Goal: Entertainment & Leisure: Consume media (video, audio)

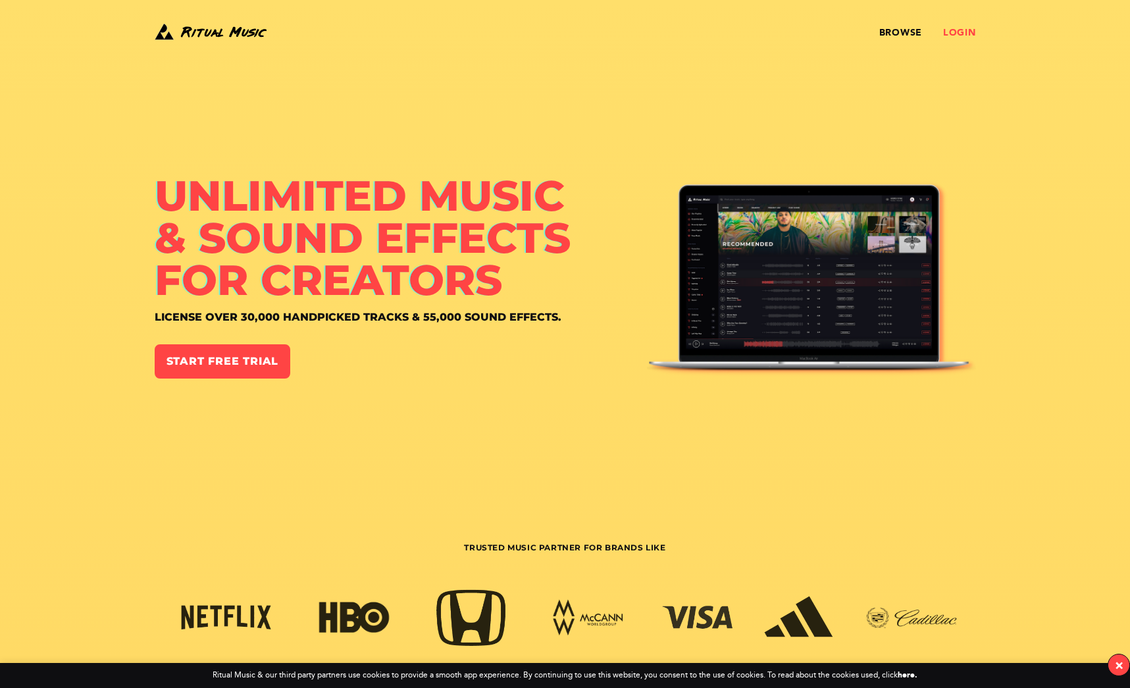
click at [957, 33] on link "Login" at bounding box center [959, 33] width 33 height 11
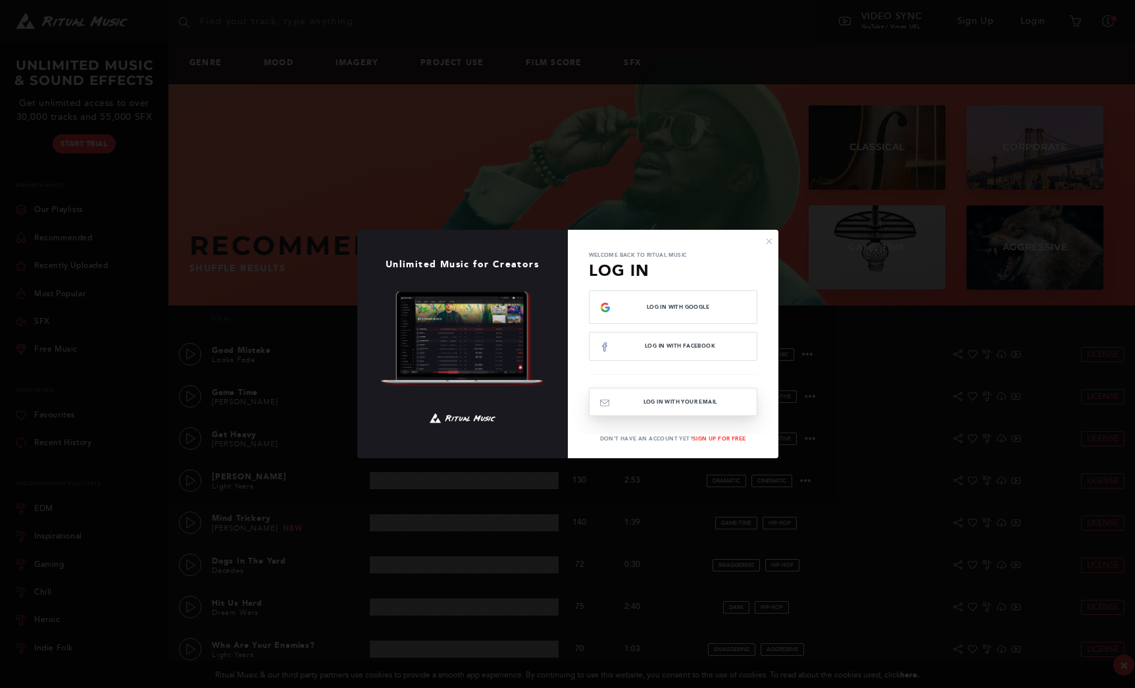
click at [688, 402] on button "Log In with your email" at bounding box center [673, 402] width 168 height 28
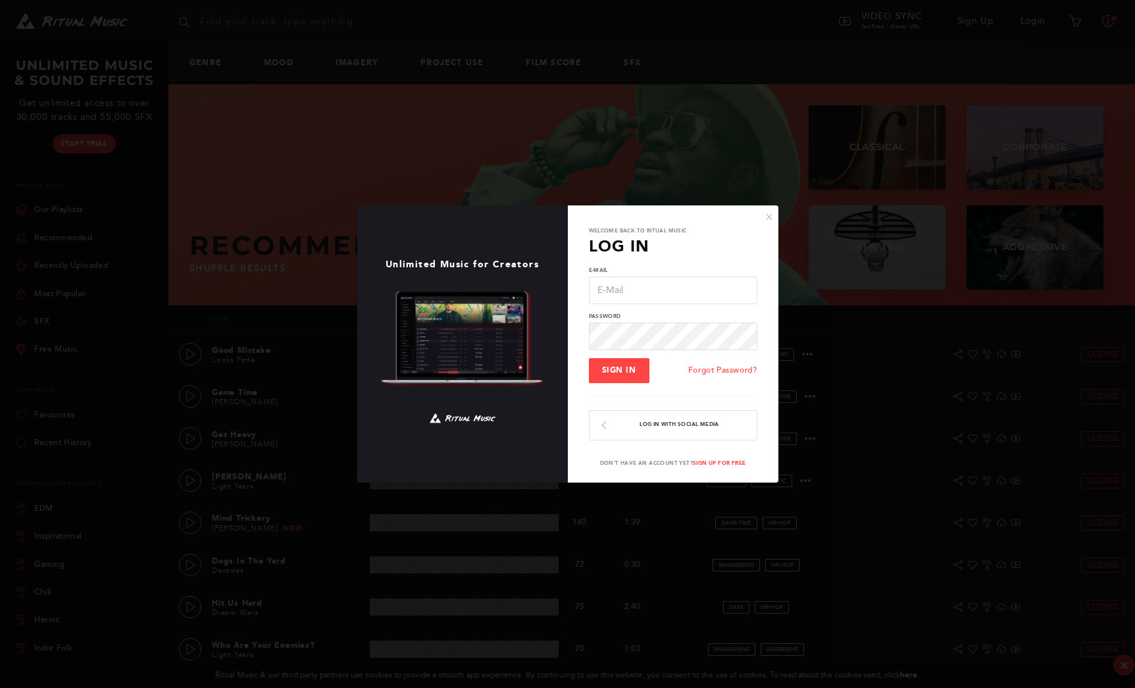
type input "[PERSON_NAME][EMAIL_ADDRESS][DOMAIN_NAME]"
click at [630, 290] on input "[PERSON_NAME][EMAIL_ADDRESS][DOMAIN_NAME]" at bounding box center [673, 290] width 168 height 28
click at [617, 373] on span "Sign In" at bounding box center [619, 369] width 34 height 9
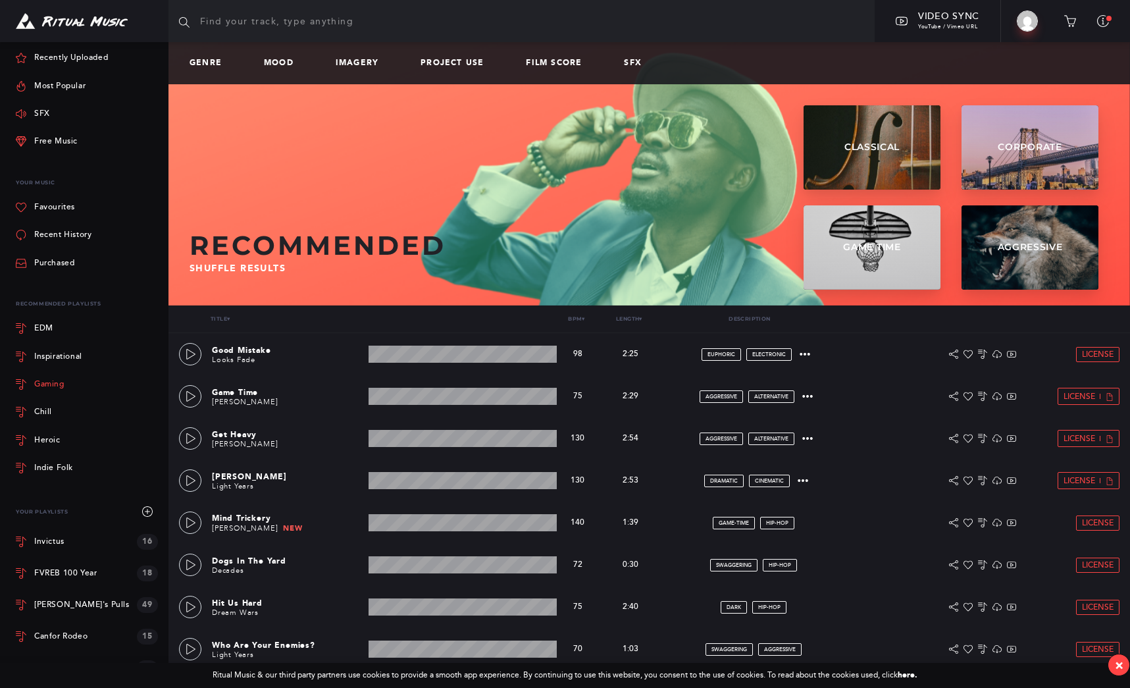
scroll to position [109, 0]
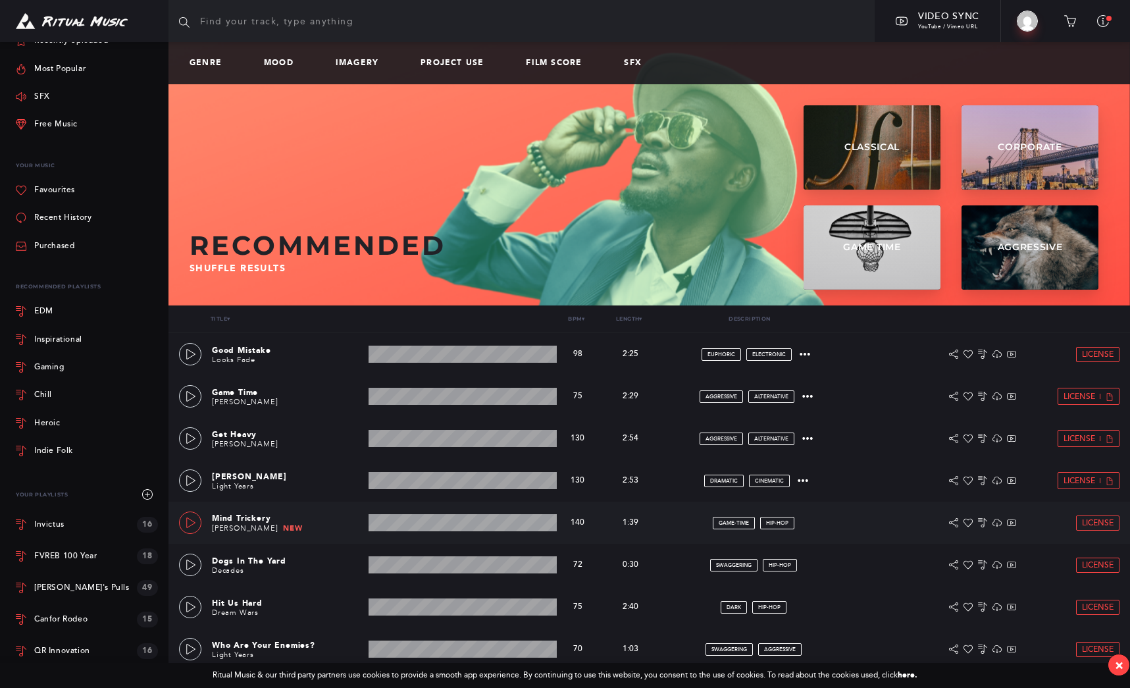
click at [191, 520] on icon at bounding box center [191, 522] width 11 height 11
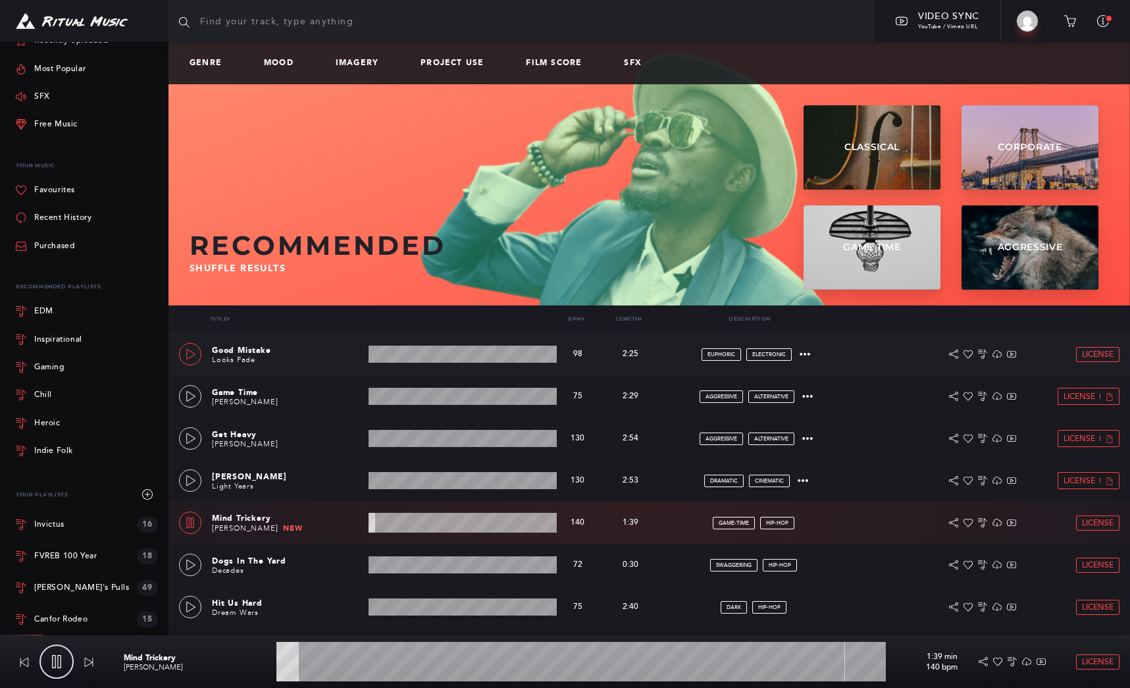
click at [190, 354] on icon at bounding box center [191, 354] width 11 height 11
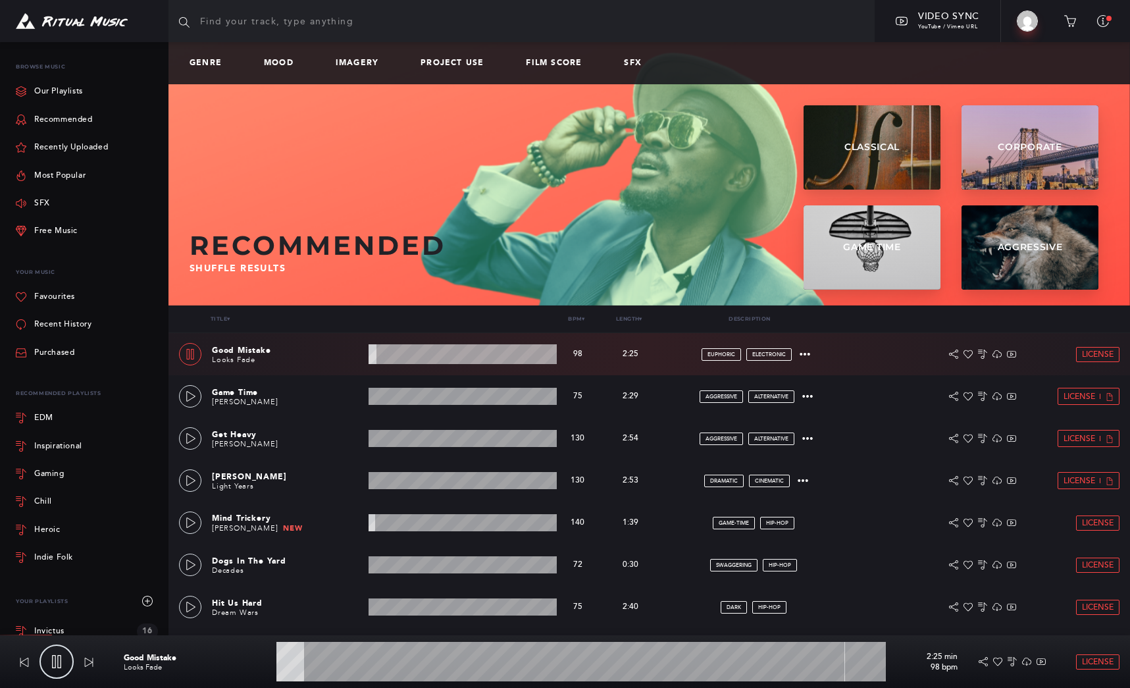
scroll to position [0, 0]
click at [57, 147] on link "Recently Uploaded" at bounding box center [62, 150] width 92 height 28
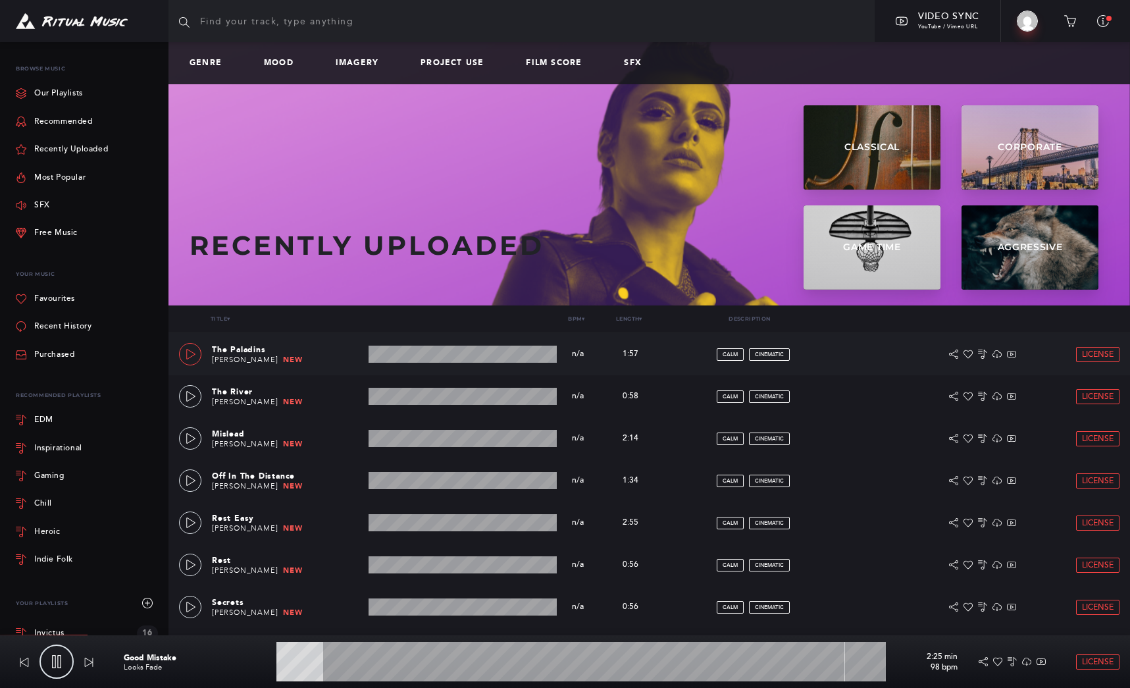
click at [191, 353] on icon at bounding box center [191, 354] width 11 height 11
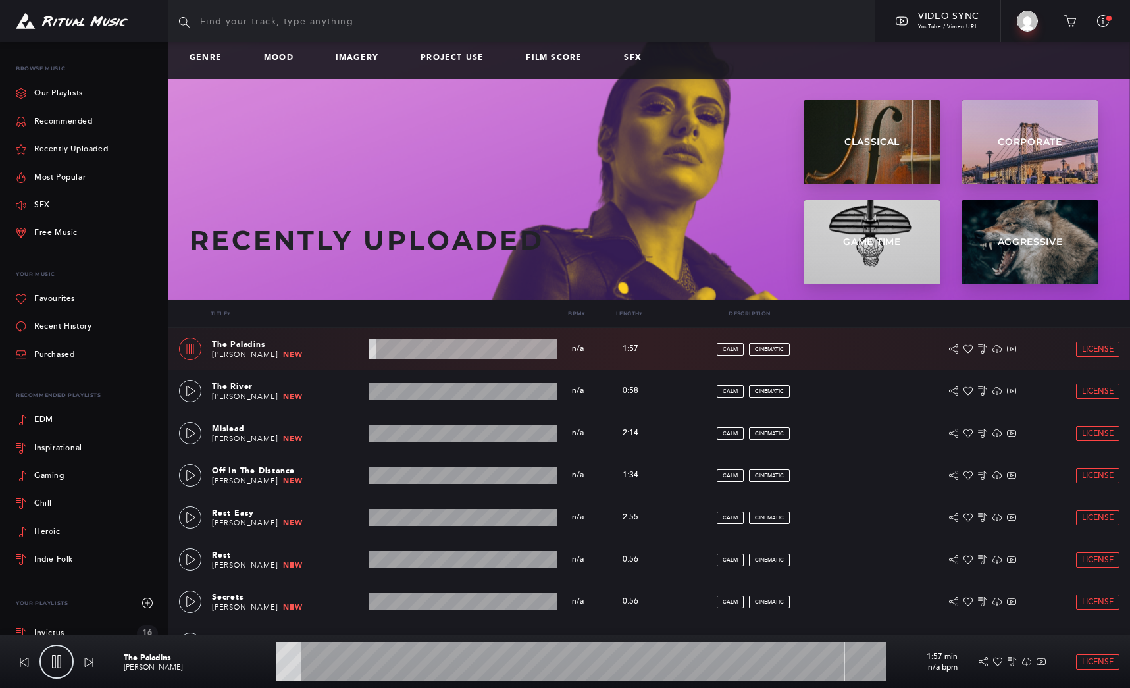
drag, startPoint x: 391, startPoint y: 355, endPoint x: 401, endPoint y: 353, distance: 9.3
click at [392, 354] on wave at bounding box center [462, 349] width 188 height 20
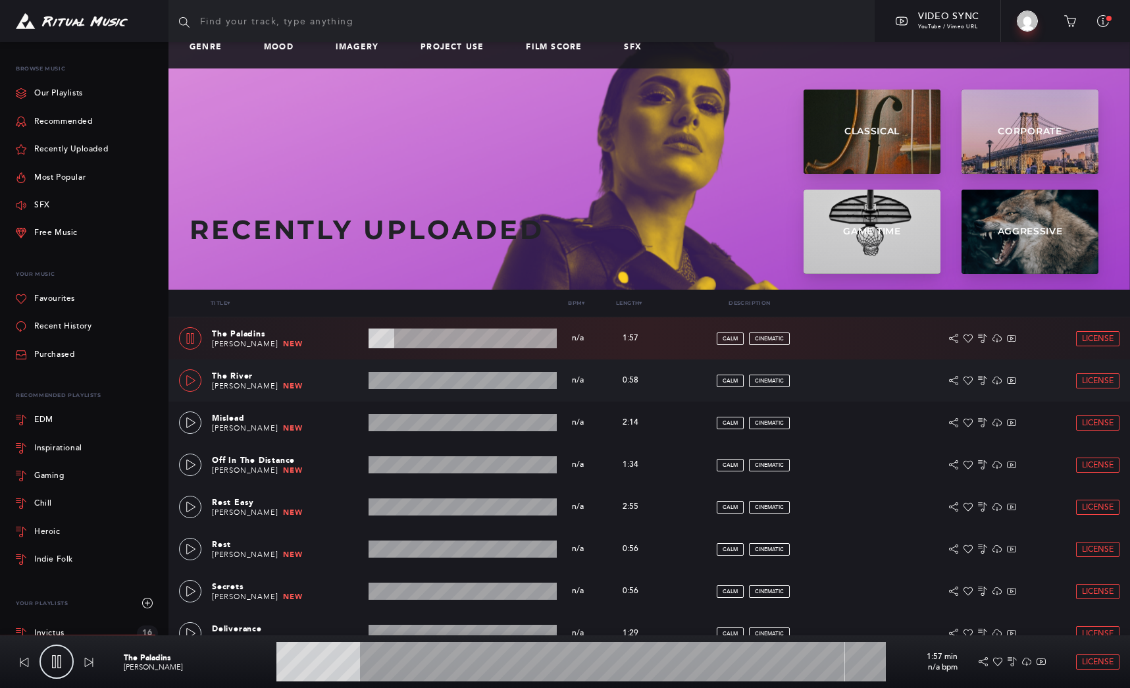
click at [195, 384] on icon at bounding box center [191, 380] width 11 height 11
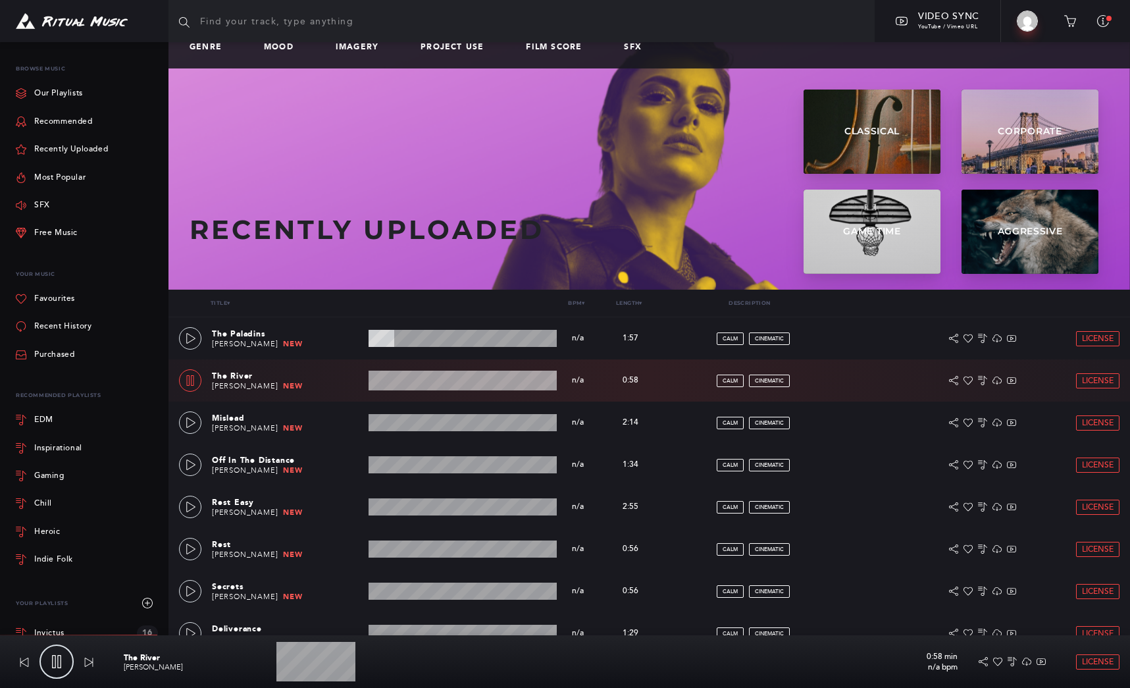
scroll to position [14, 0]
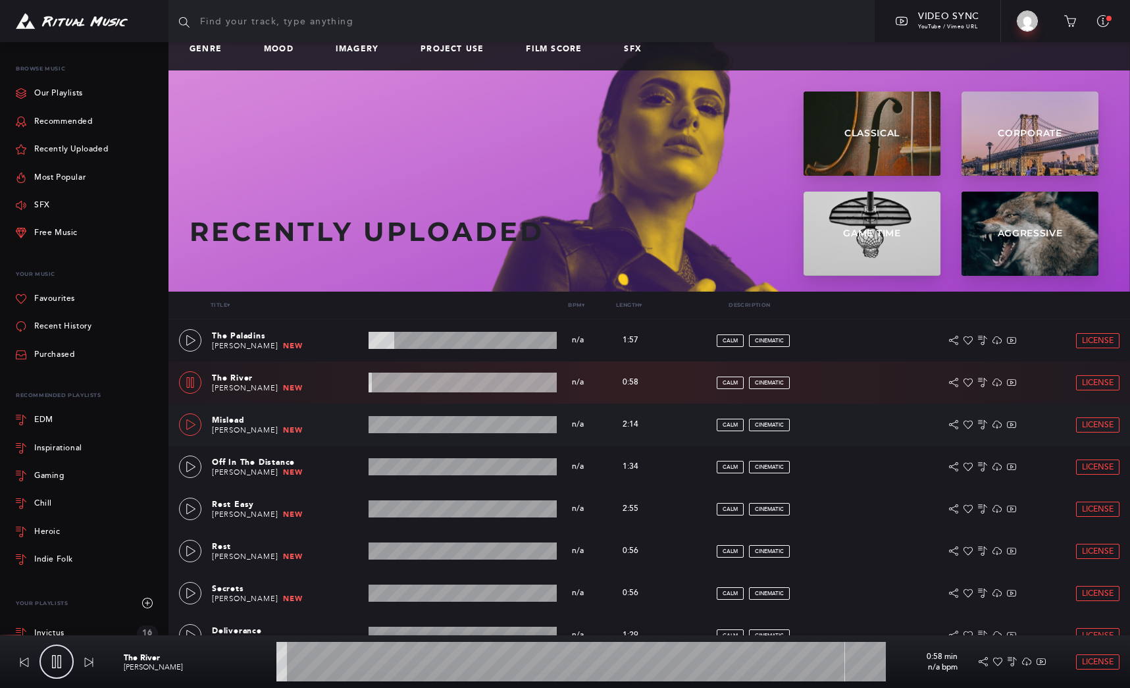
click at [189, 425] on icon at bounding box center [191, 424] width 11 height 11
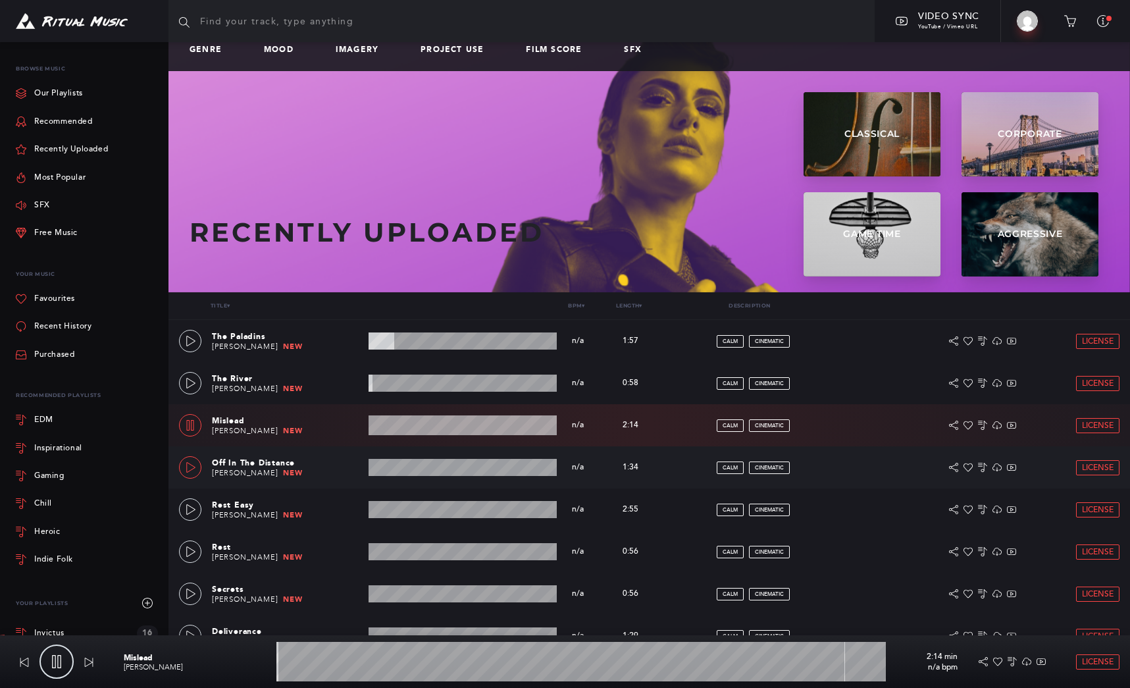
click at [187, 463] on icon at bounding box center [191, 467] width 11 height 11
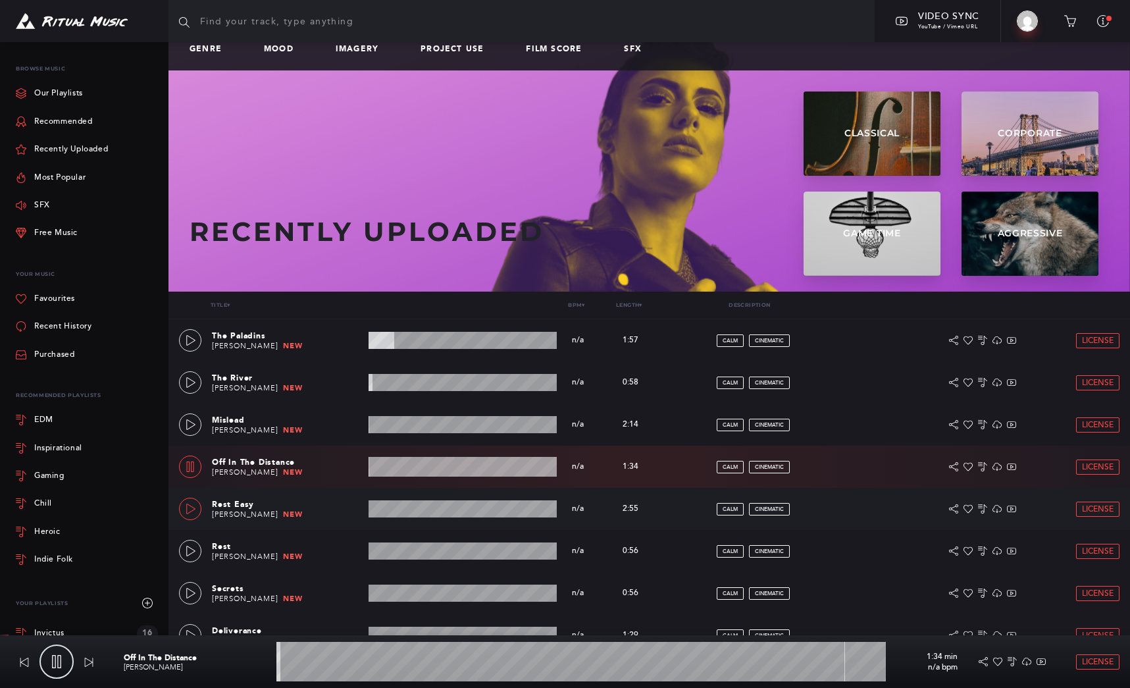
click at [193, 510] on icon at bounding box center [191, 508] width 11 height 11
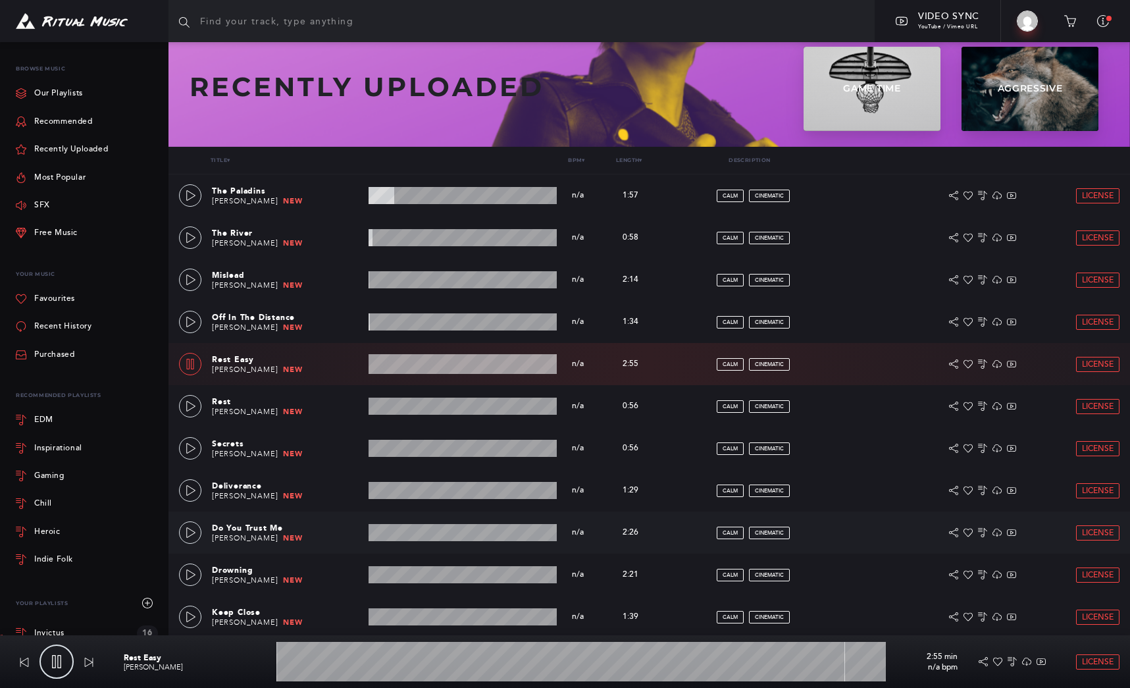
scroll to position [201, 0]
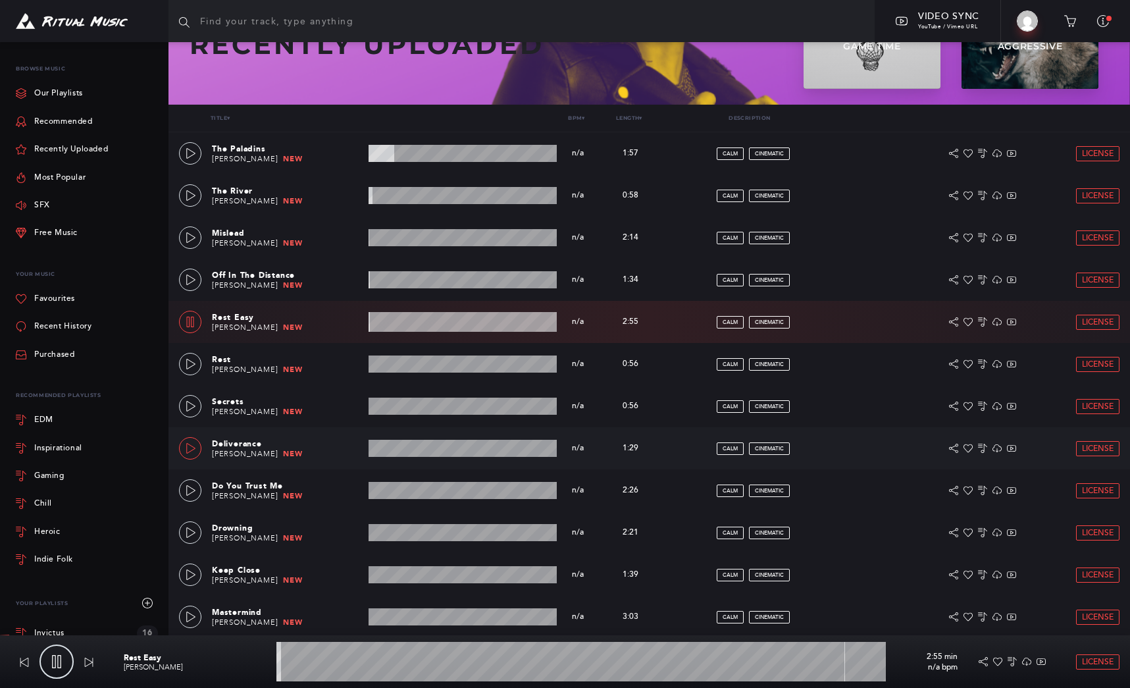
click at [192, 446] on icon at bounding box center [191, 448] width 11 height 11
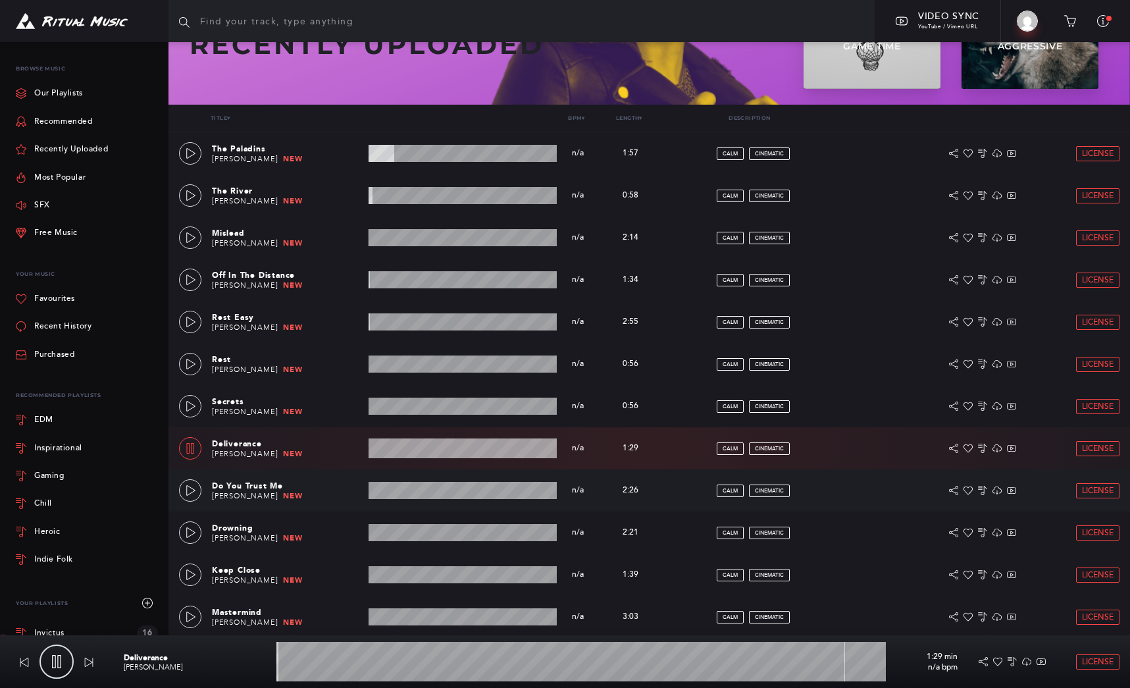
scroll to position [212, 0]
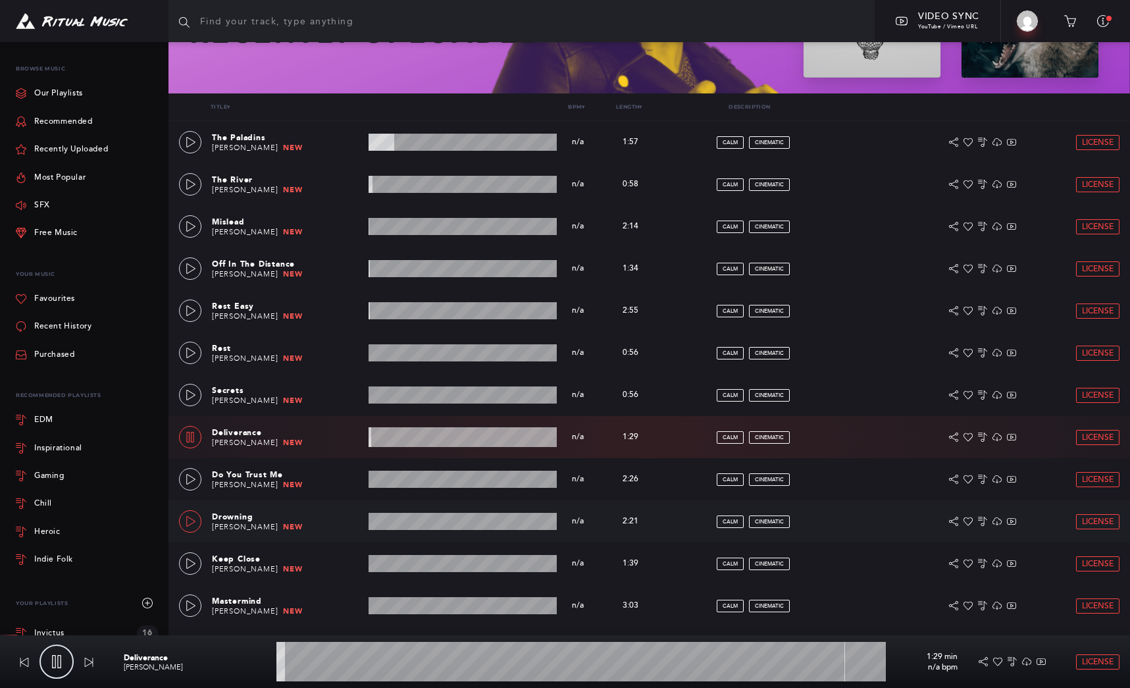
click at [193, 520] on icon at bounding box center [191, 521] width 11 height 11
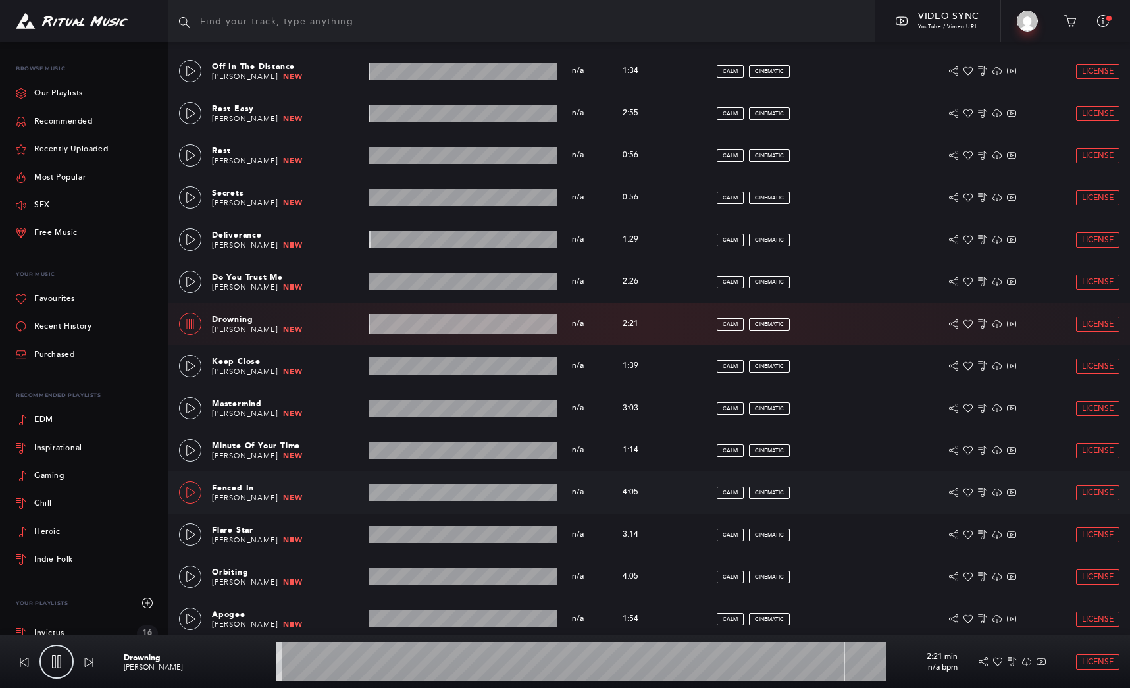
click at [196, 491] on link at bounding box center [190, 492] width 22 height 22
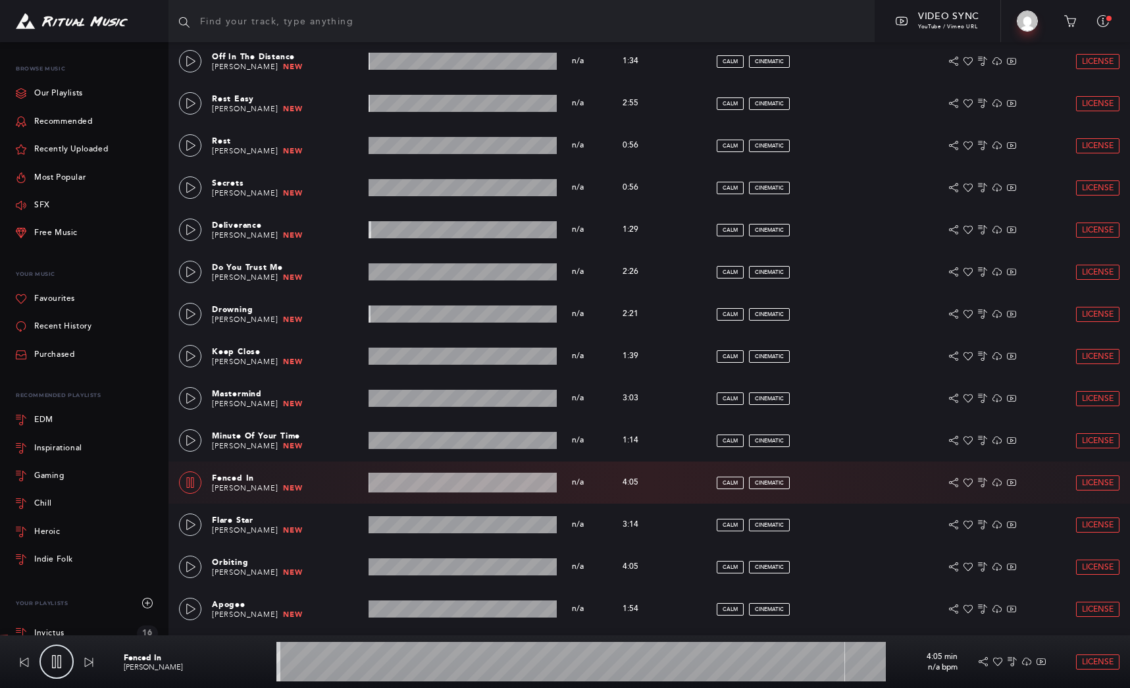
scroll to position [0, 0]
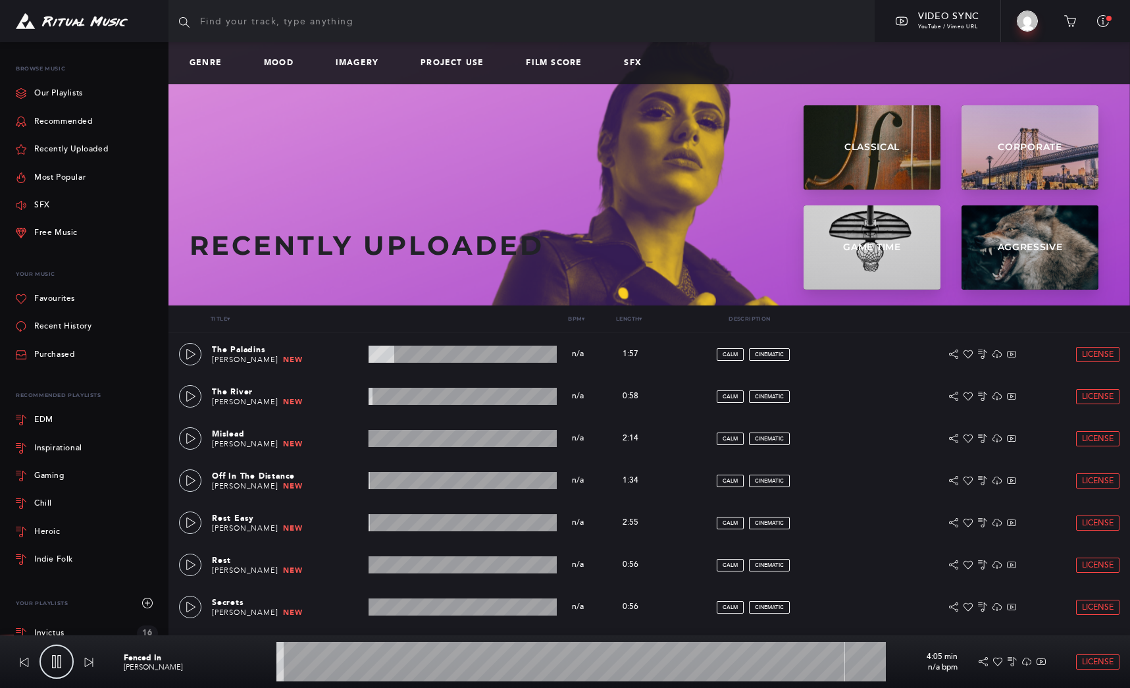
type input "1.33"
